Goal: Task Accomplishment & Management: Manage account settings

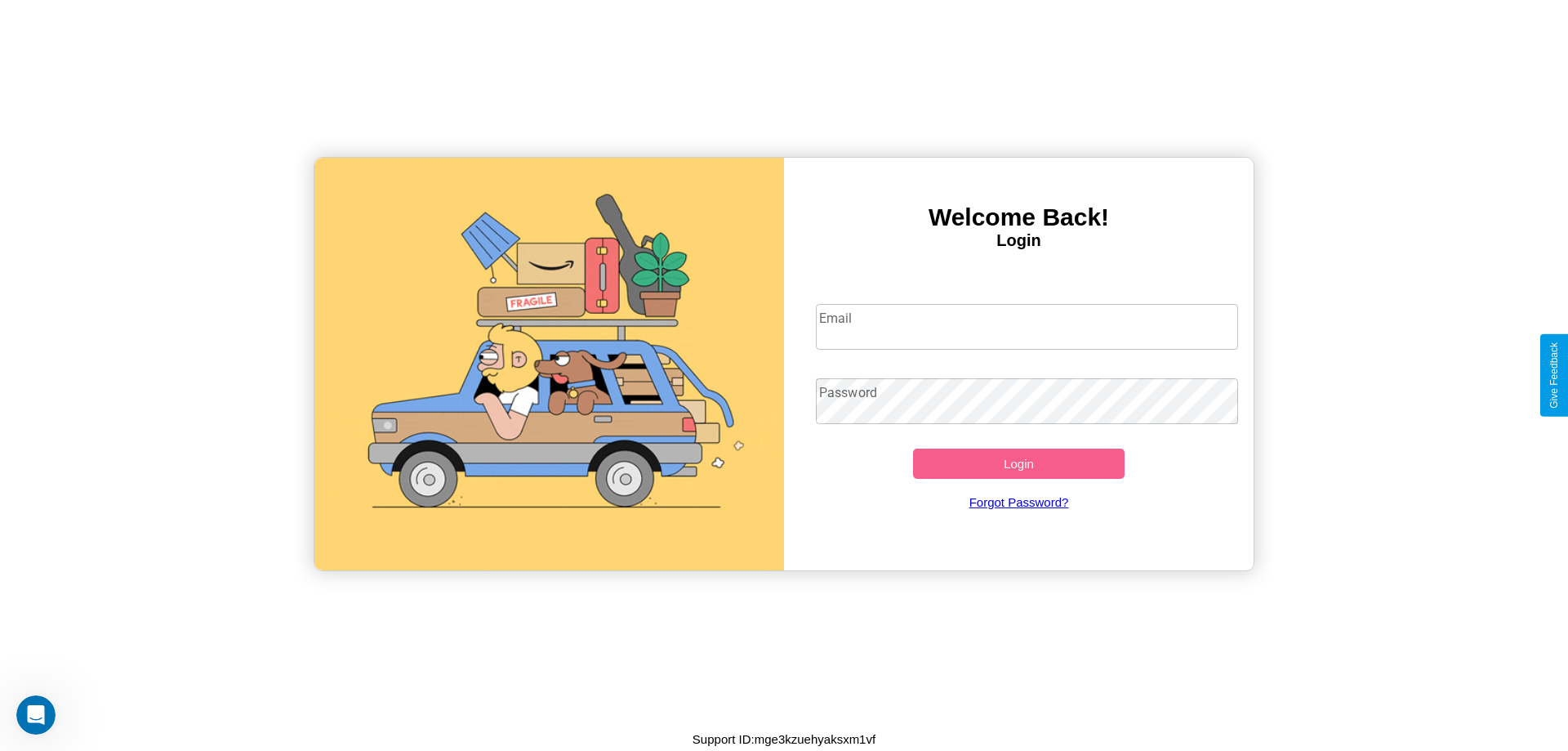
click at [1027, 326] on input "Email" at bounding box center [1027, 327] width 423 height 46
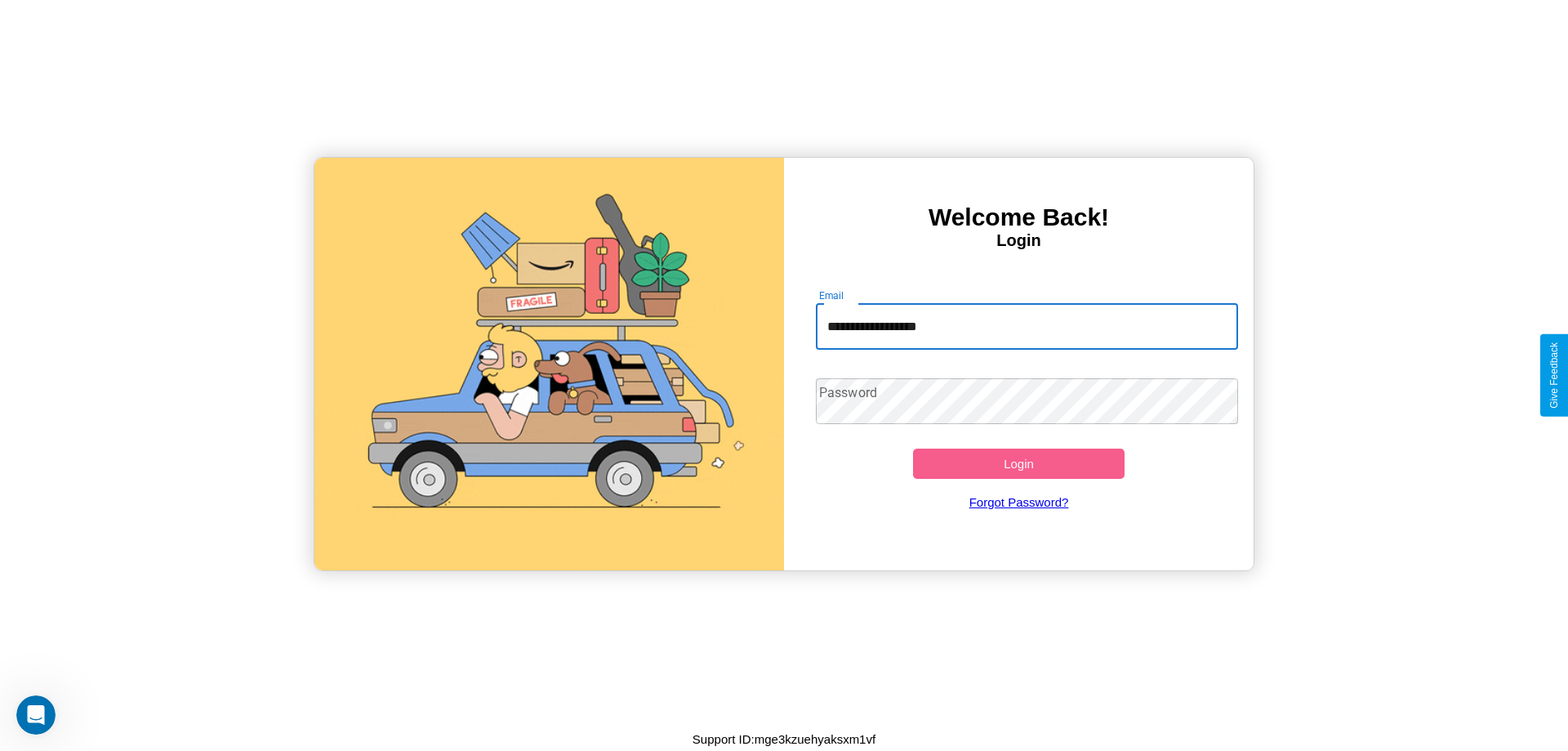
type input "**********"
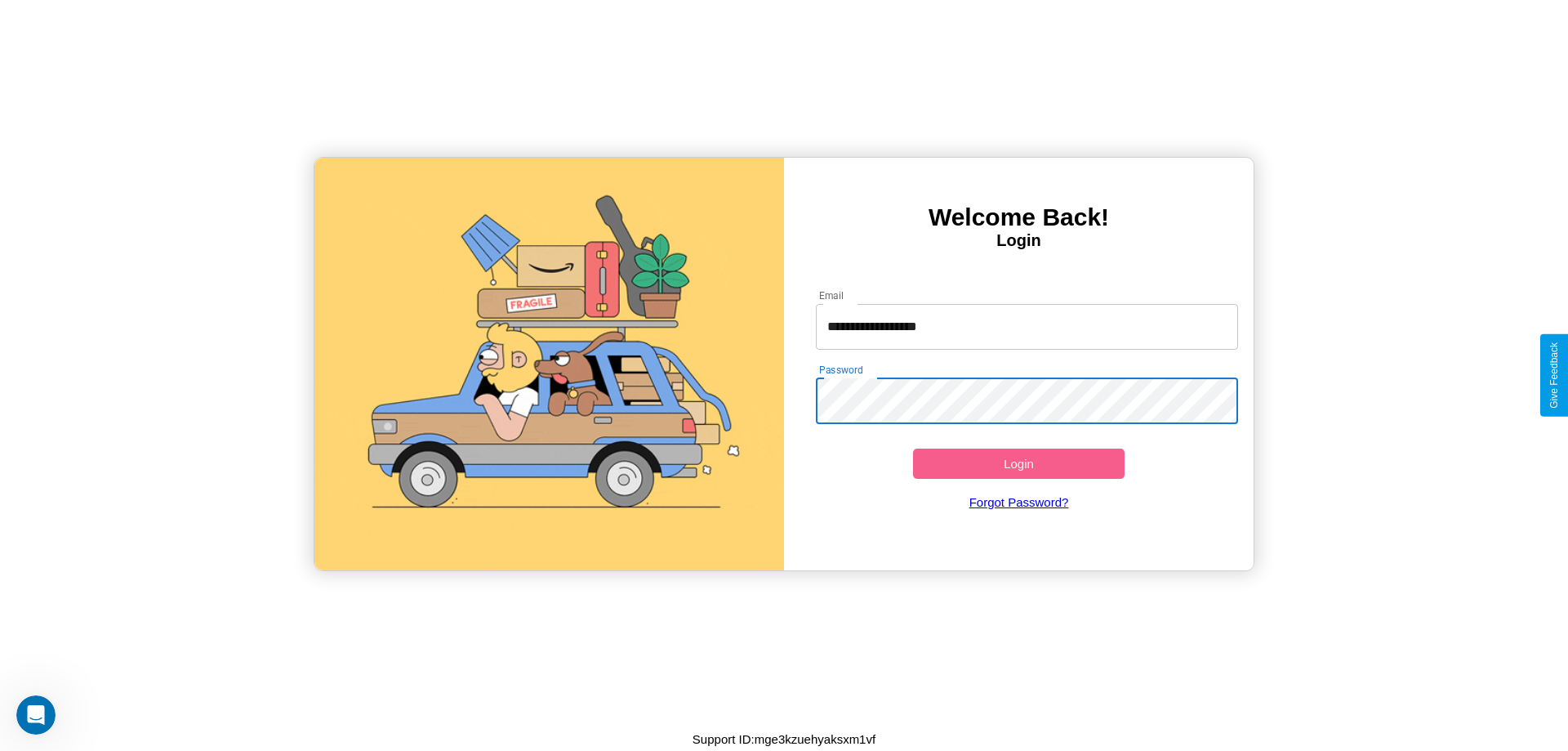
click at [1019, 463] on button "Login" at bounding box center [1019, 463] width 212 height 30
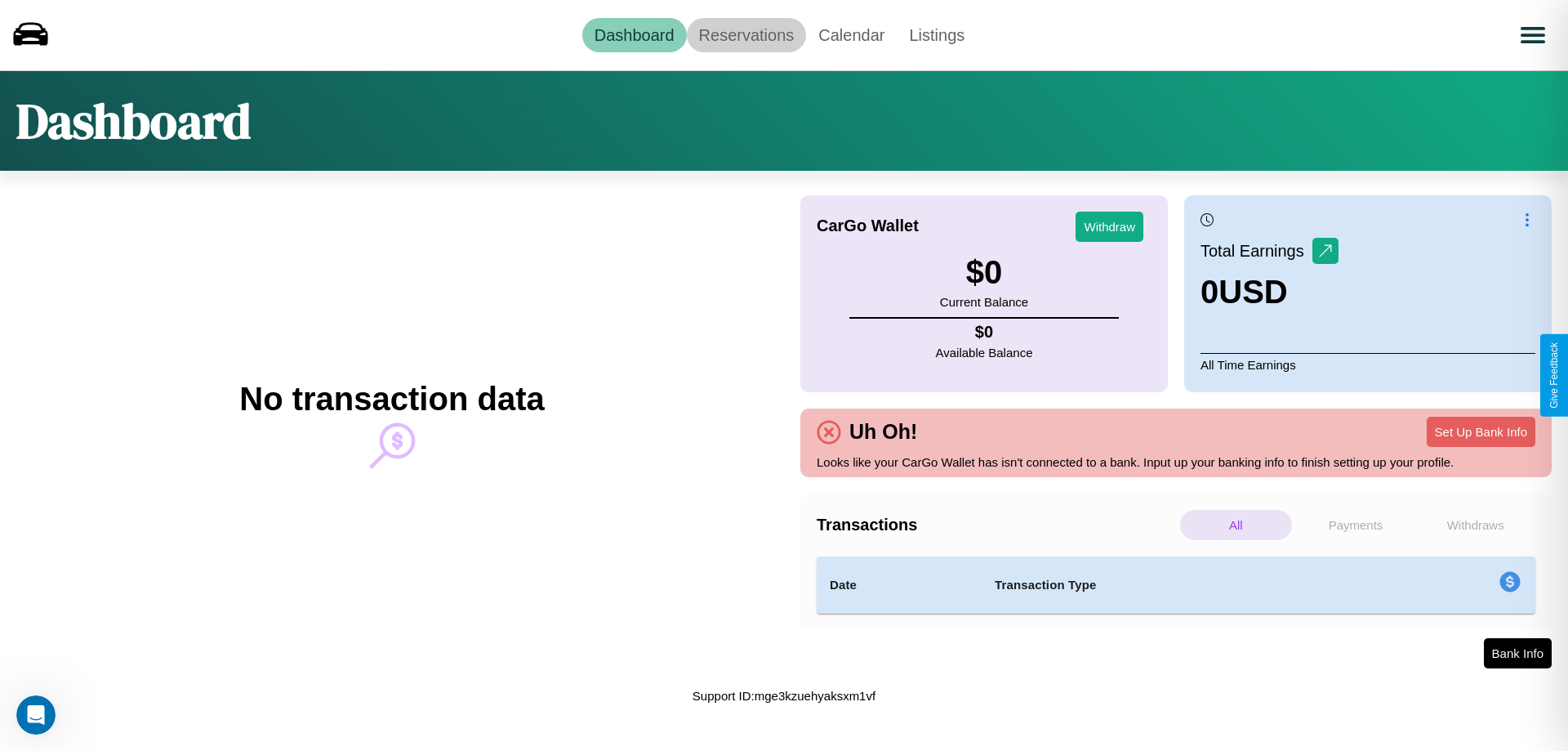
click at [746, 34] on link "Reservations" at bounding box center [746, 35] width 120 height 34
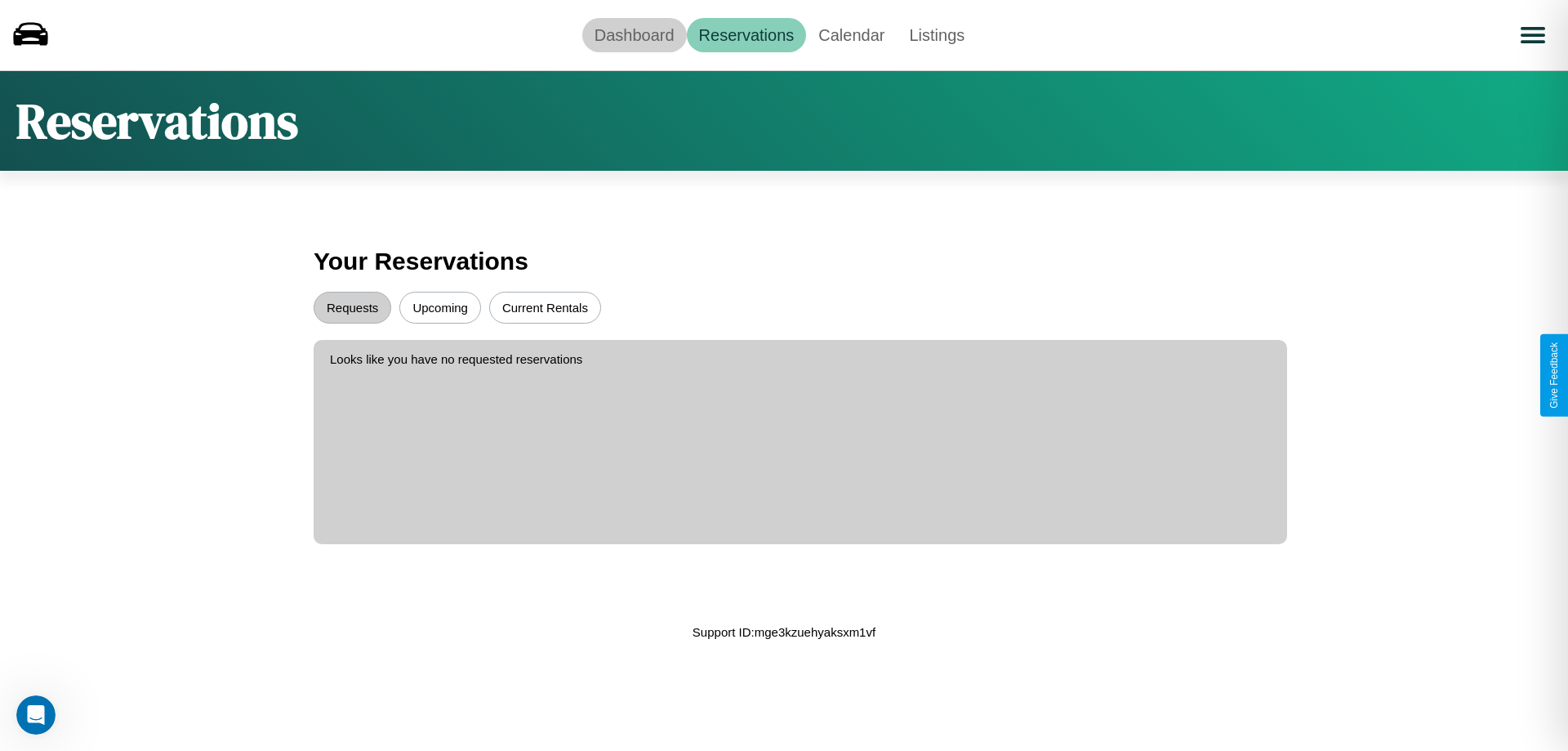
click at [634, 34] on link "Dashboard" at bounding box center [635, 35] width 104 height 34
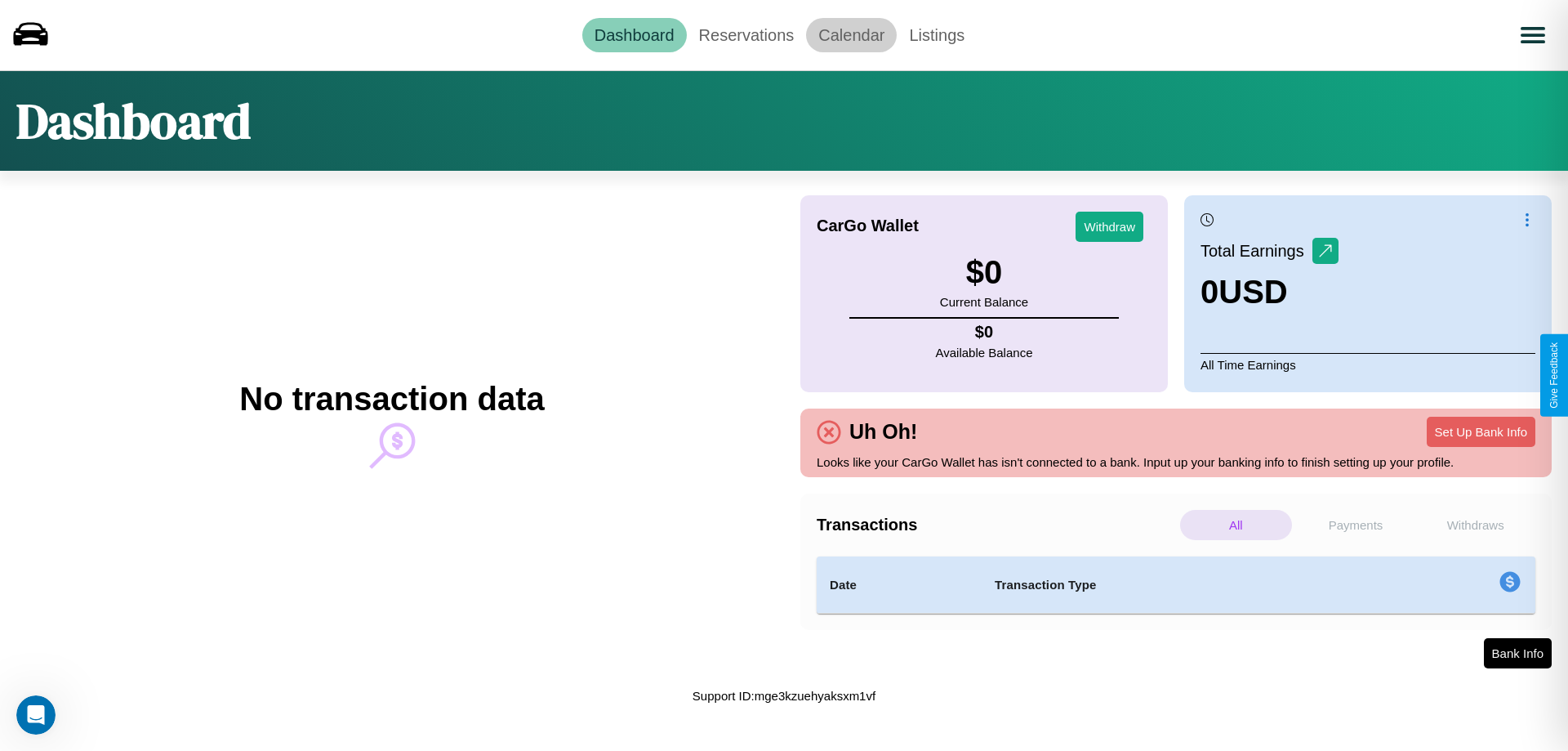
click at [851, 34] on link "Calendar" at bounding box center [851, 35] width 91 height 34
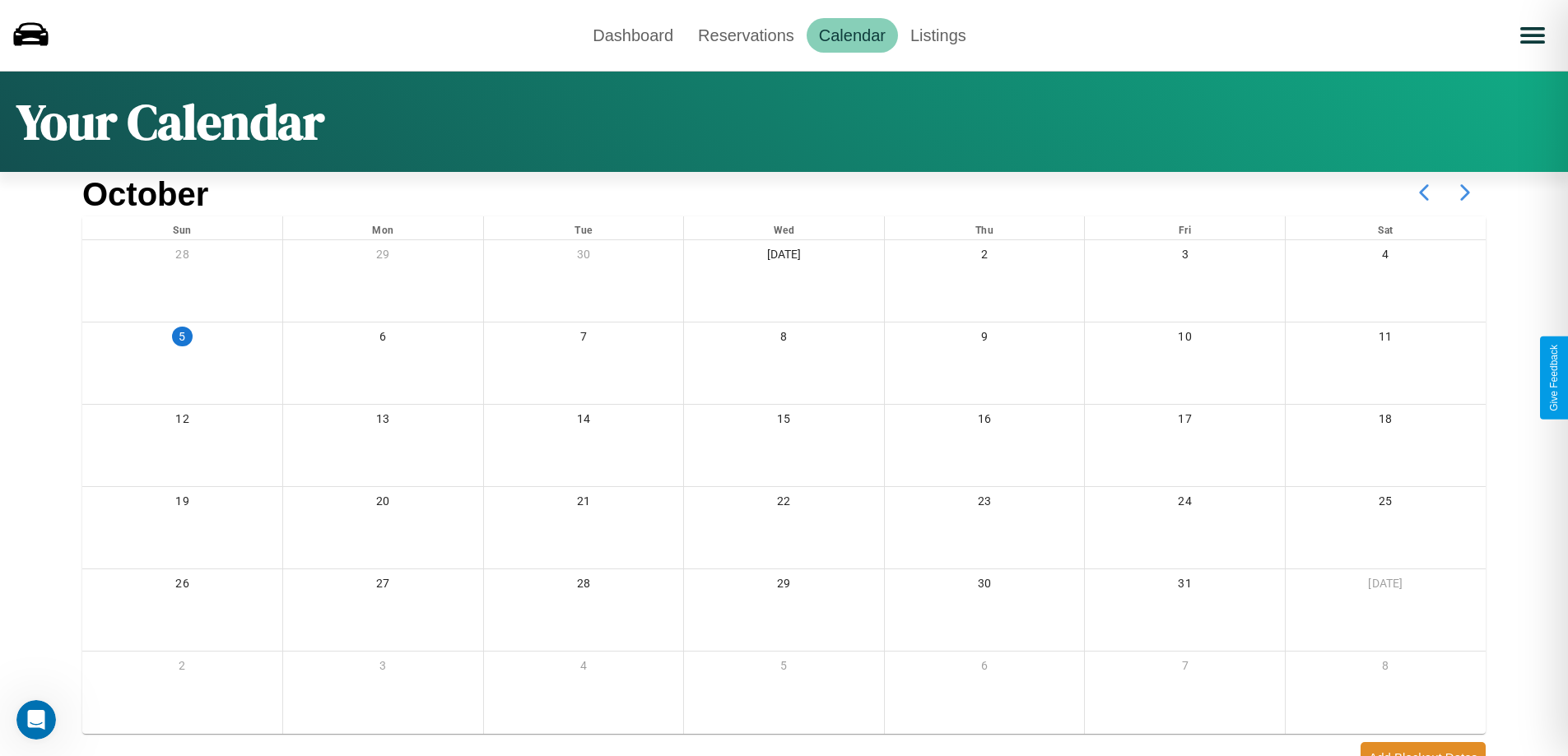
click at [1465, 193] on icon at bounding box center [1465, 193] width 41 height 41
